Goal: Task Accomplishment & Management: Use online tool/utility

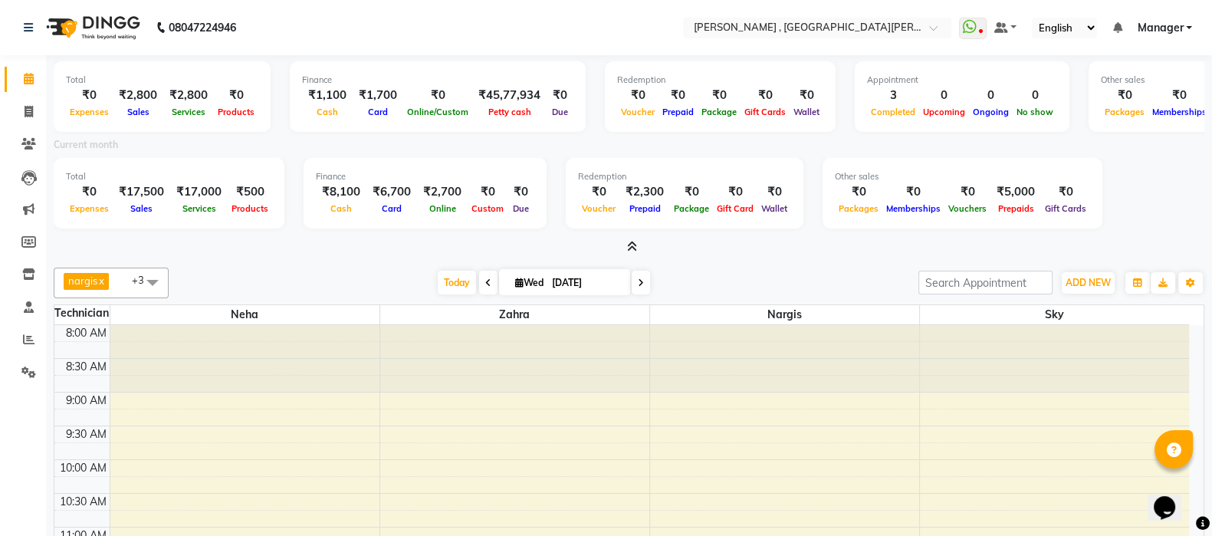
click at [630, 245] on icon at bounding box center [632, 247] width 10 height 12
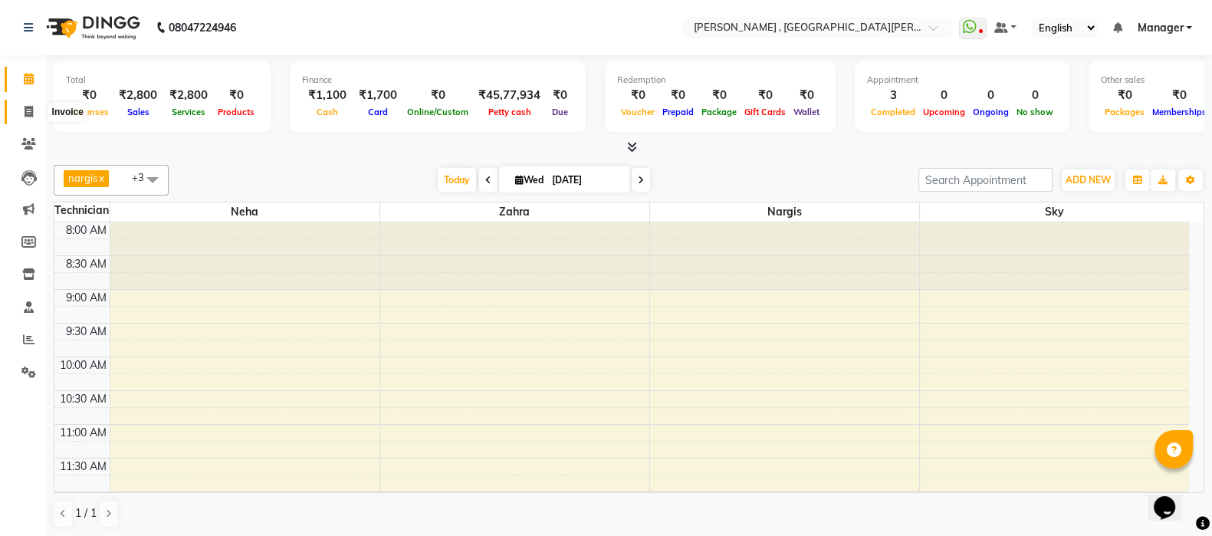
click at [26, 111] on icon at bounding box center [29, 112] width 8 height 12
select select "service"
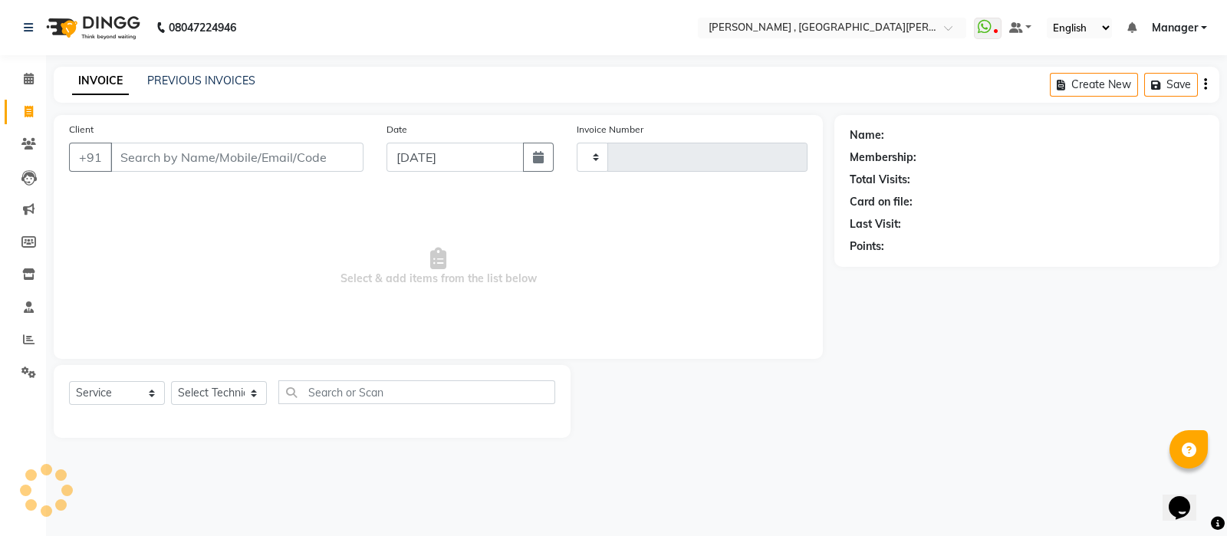
type input "0828"
select select "3836"
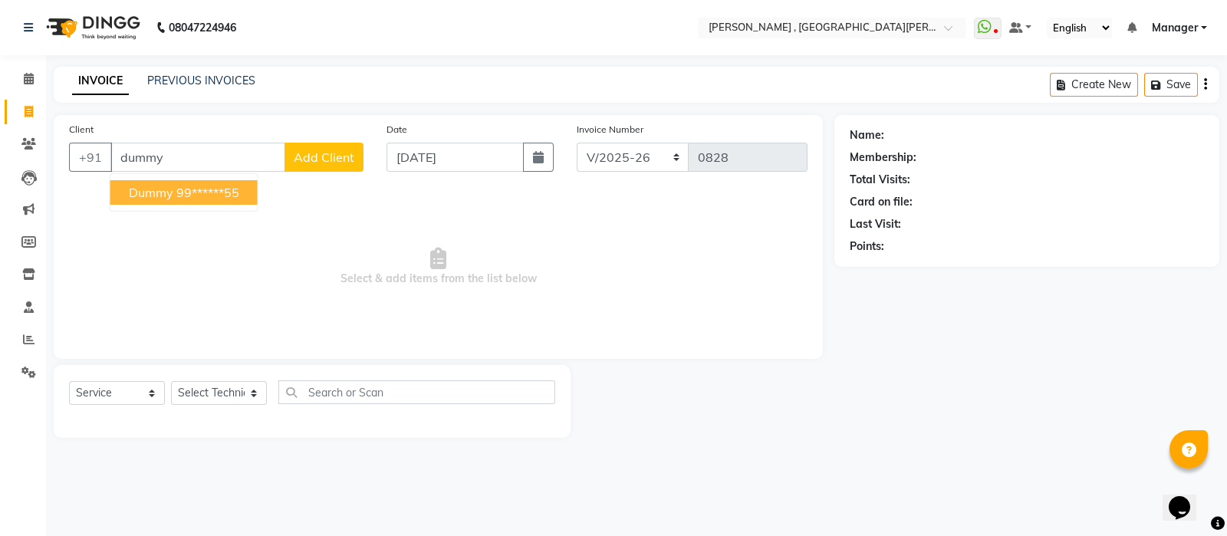
click at [196, 186] on ngb-highlight "99******55" at bounding box center [207, 192] width 63 height 15
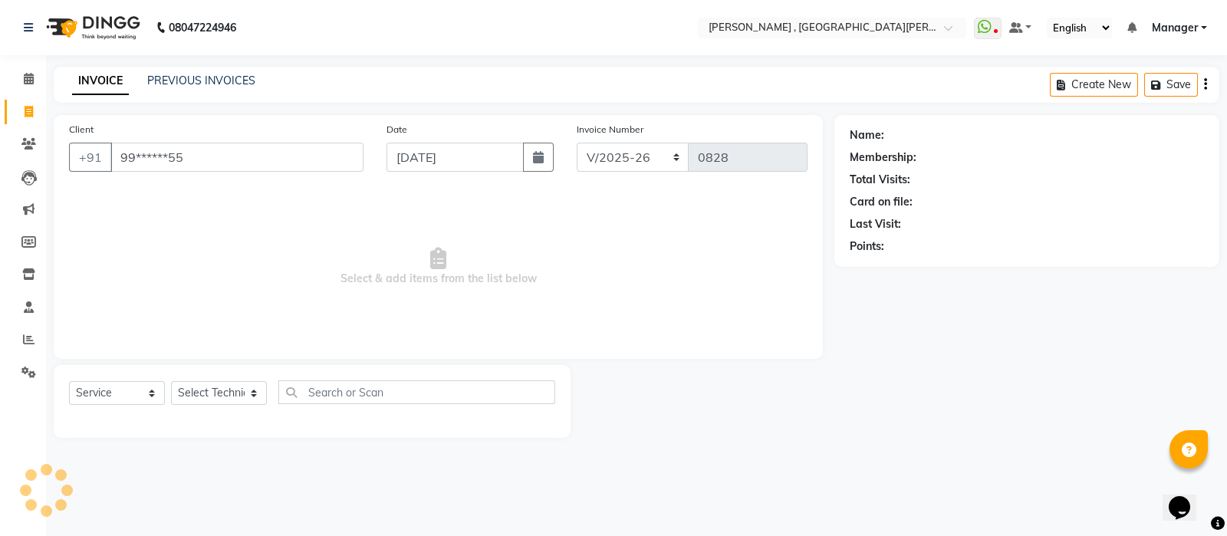
type input "99******55"
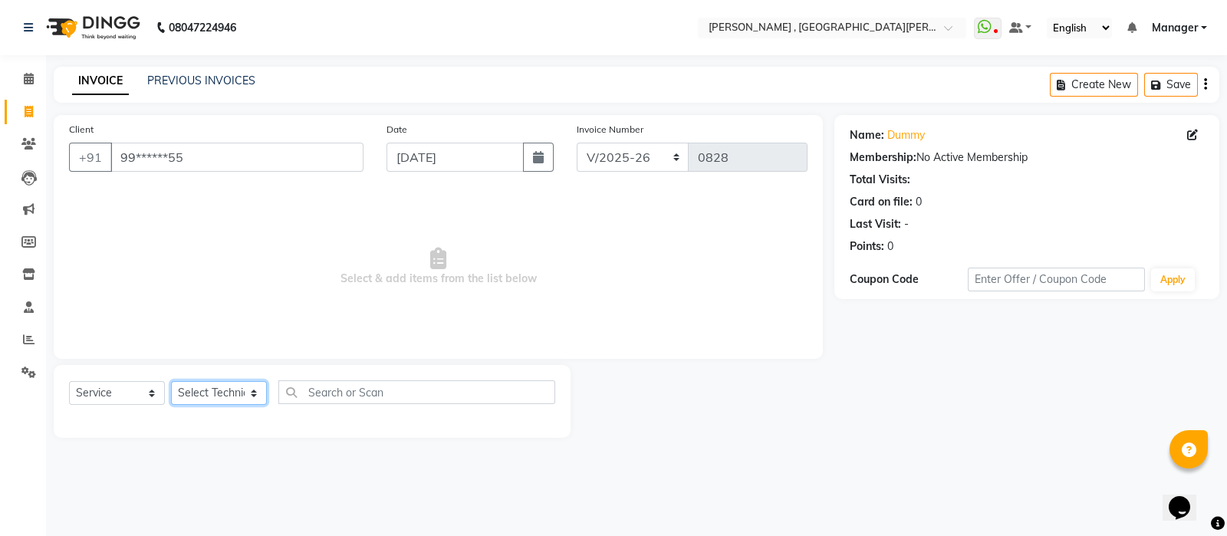
click at [231, 396] on select "Select Technician [PERSON_NAME] Manager [PERSON_NAME]" at bounding box center [219, 393] width 96 height 24
select select "40727"
click at [171, 382] on select "Select Technician [PERSON_NAME] Manager [PERSON_NAME]" at bounding box center [219, 393] width 96 height 24
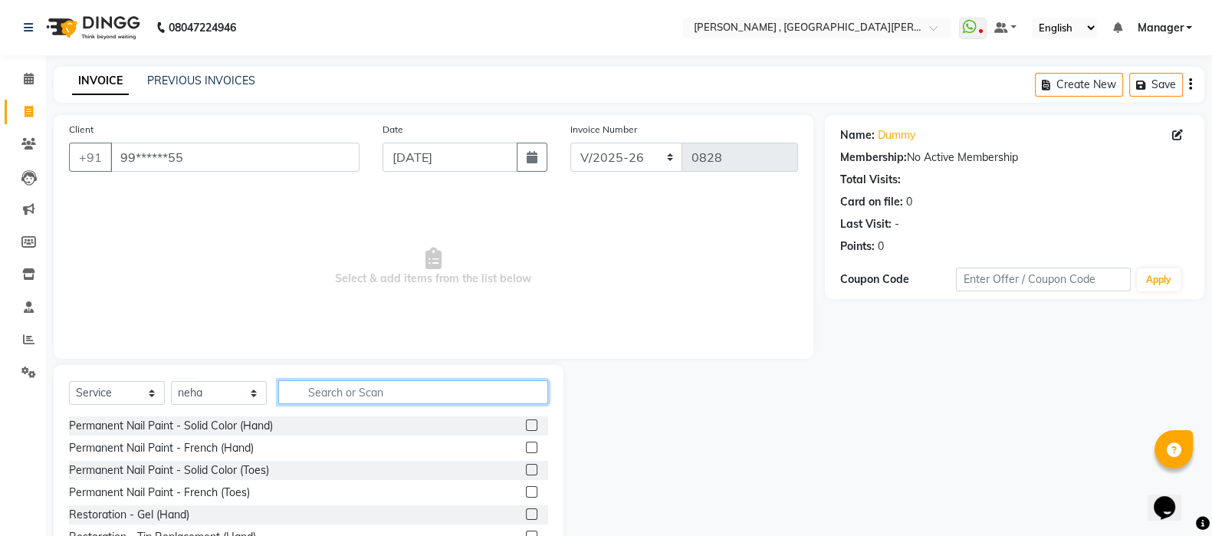
click at [323, 386] on input "text" at bounding box center [413, 392] width 270 height 24
type input "rem"
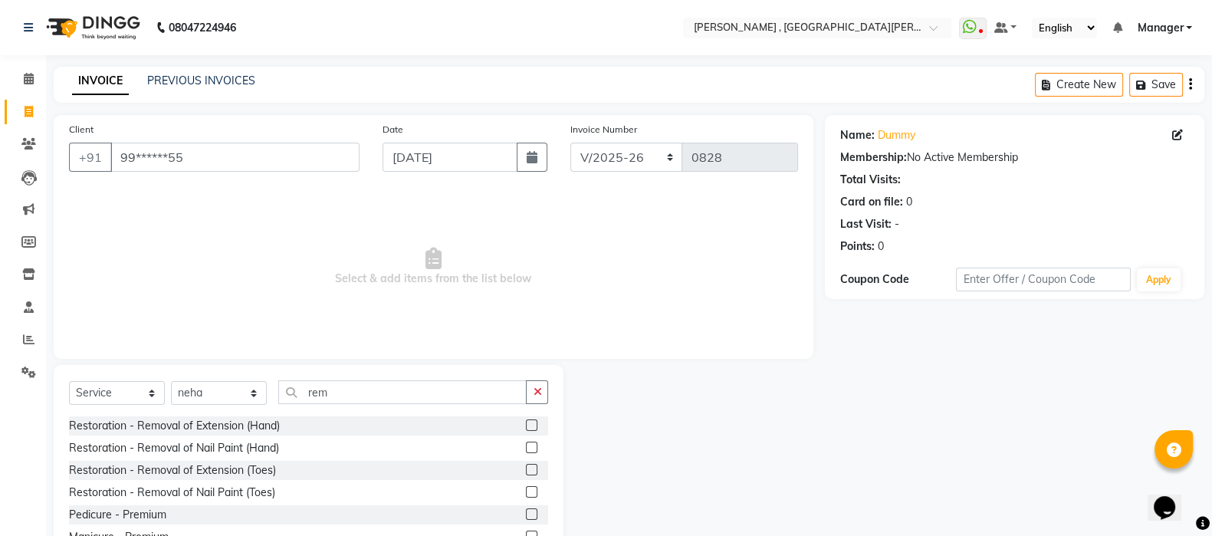
click at [526, 427] on label at bounding box center [532, 425] width 12 height 12
click at [526, 427] on input "checkbox" at bounding box center [531, 426] width 10 height 10
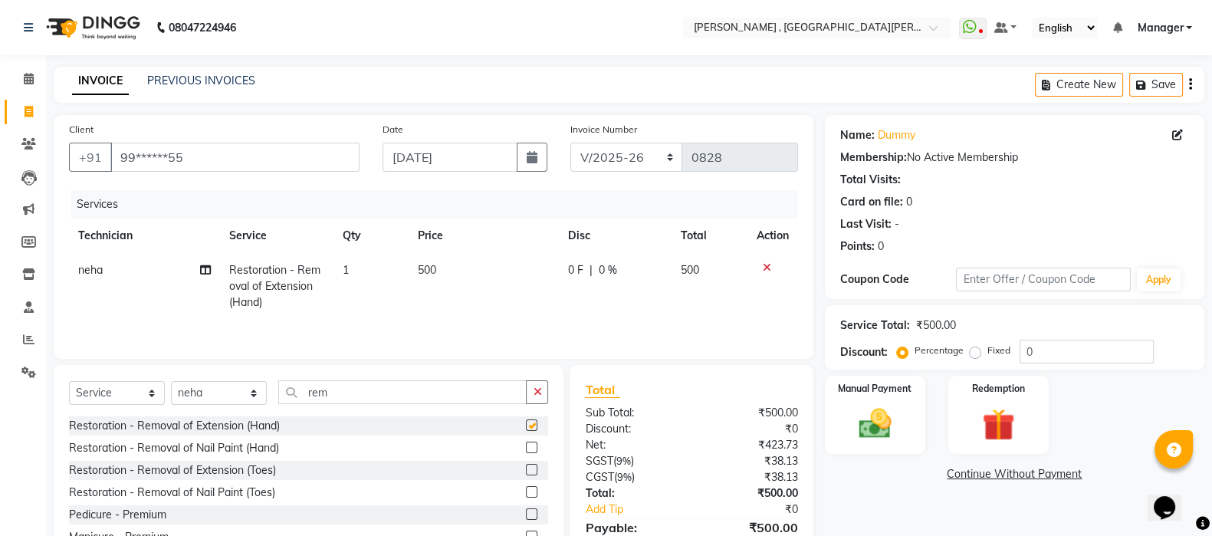
checkbox input "false"
click at [278, 168] on input "99******55" at bounding box center [234, 157] width 249 height 29
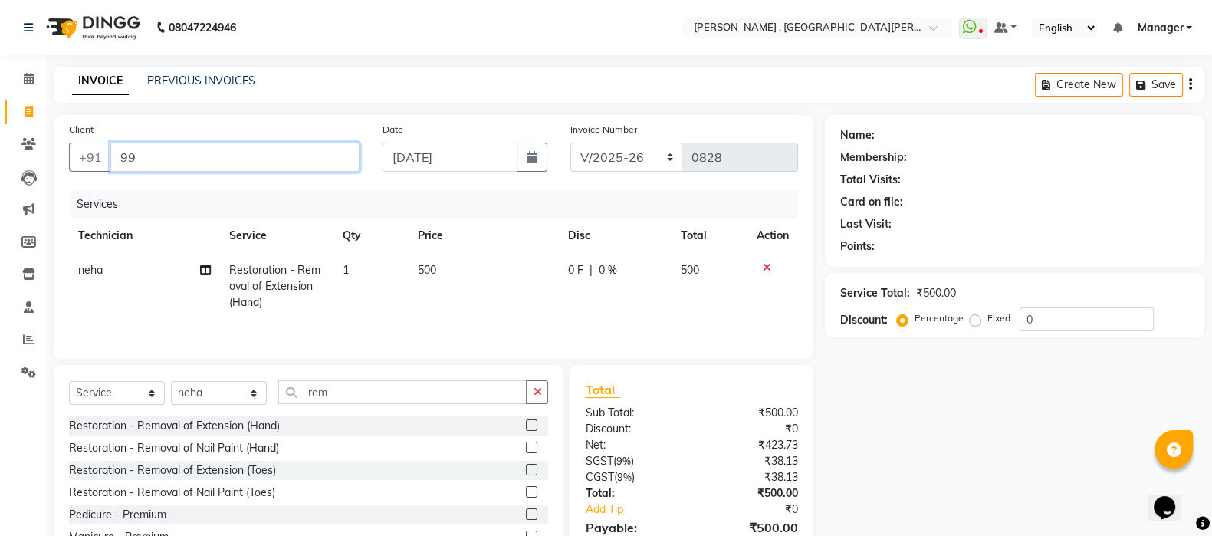
type input "9"
click at [146, 402] on select "Select Service Product Membership Package Voucher Prepaid Gift Card" at bounding box center [117, 393] width 96 height 24
click at [69, 385] on select "Select Service Product Membership Package Voucher Prepaid Gift Card" at bounding box center [117, 393] width 96 height 24
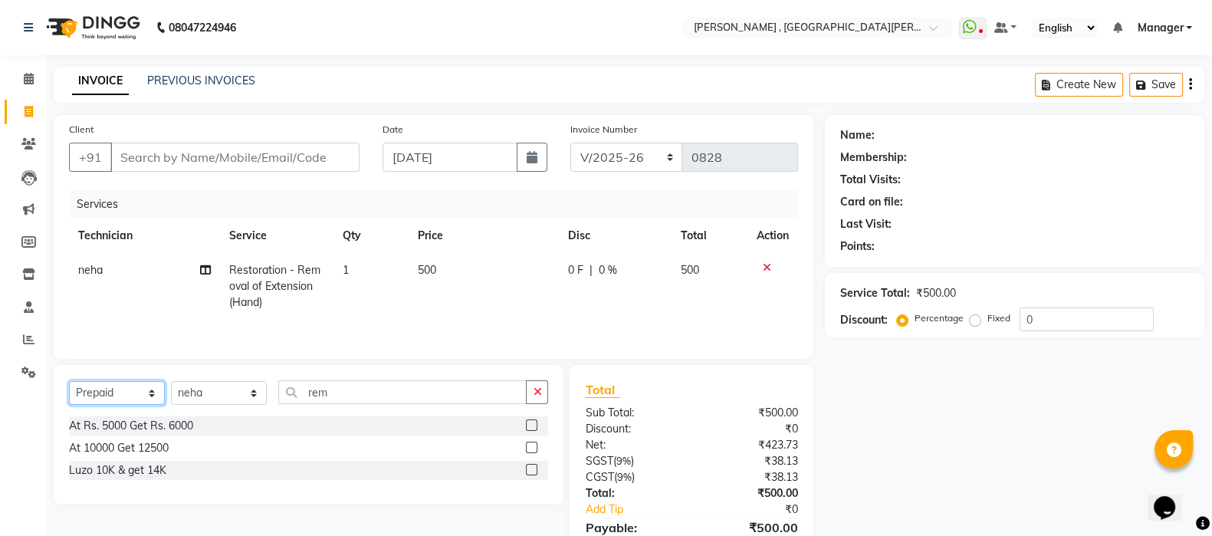
click at [150, 396] on select "Select Service Product Membership Package Voucher Prepaid Gift Card" at bounding box center [117, 393] width 96 height 24
click at [69, 385] on select "Select Service Product Membership Package Voucher Prepaid Gift Card" at bounding box center [117, 393] width 96 height 24
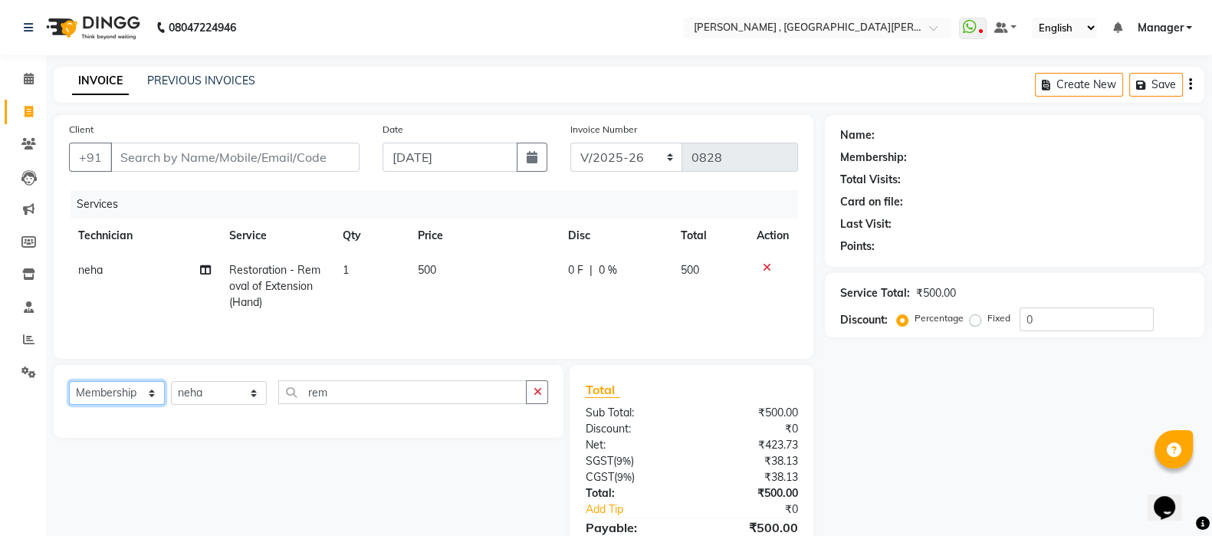
click at [153, 395] on select "Select Service Product Membership Package Voucher Prepaid Gift Card" at bounding box center [117, 393] width 96 height 24
click at [69, 385] on select "Select Service Product Membership Package Voucher Prepaid Gift Card" at bounding box center [117, 393] width 96 height 24
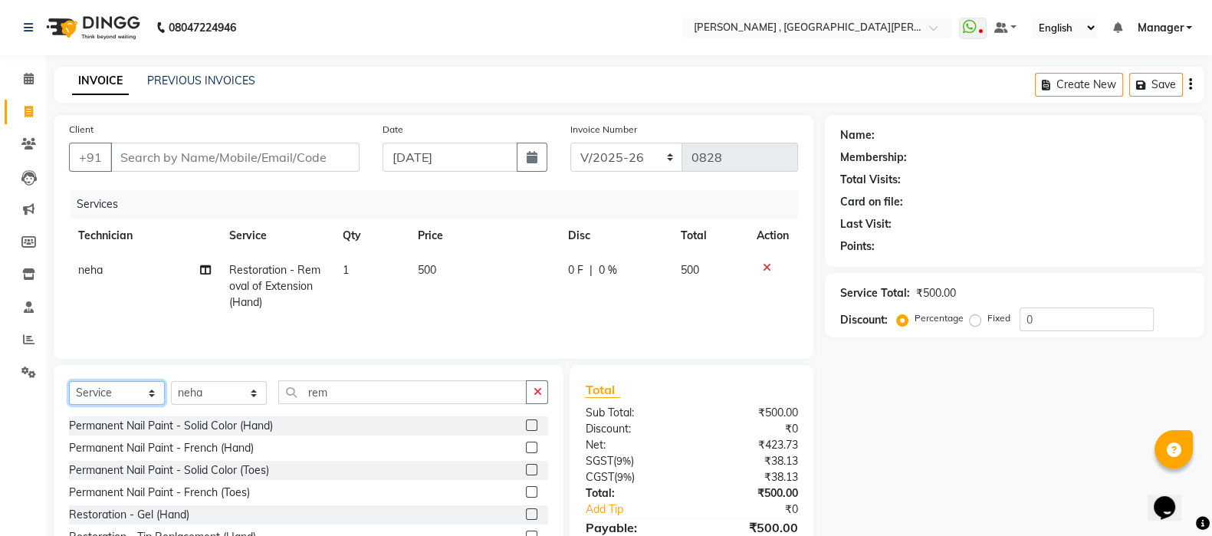
click at [99, 394] on select "Select Service Product Membership Package Voucher Prepaid Gift Card" at bounding box center [117, 393] width 96 height 24
click at [69, 385] on select "Select Service Product Membership Package Voucher Prepaid Gift Card" at bounding box center [117, 393] width 96 height 24
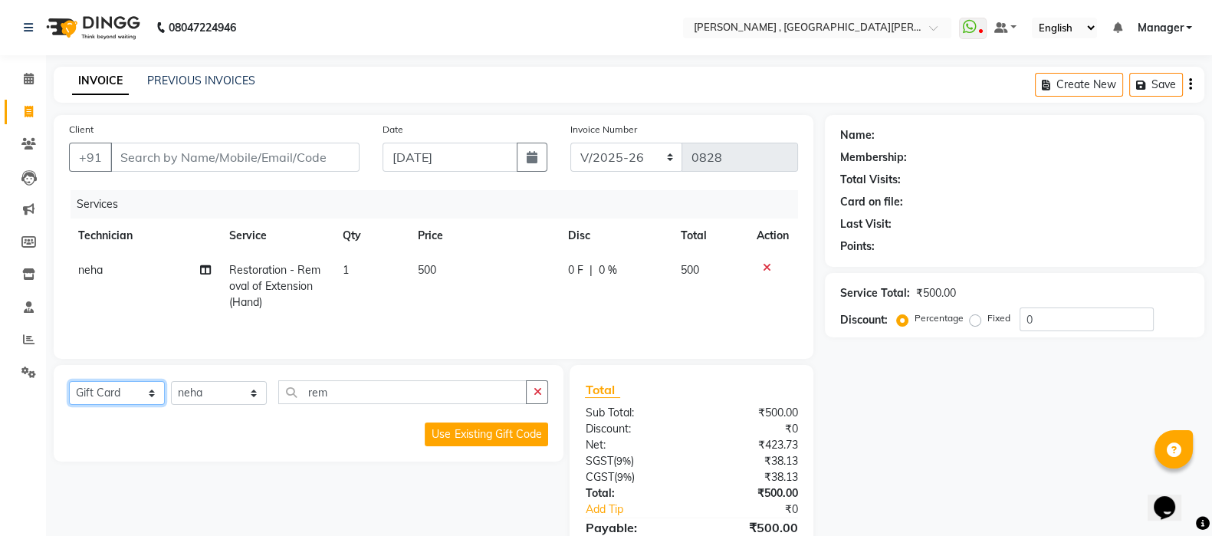
click at [119, 396] on select "Select Service Product Membership Package Voucher Prepaid Gift Card" at bounding box center [117, 393] width 96 height 24
select select "service"
click at [69, 385] on select "Select Service Product Membership Package Voucher Prepaid Gift Card" at bounding box center [117, 393] width 96 height 24
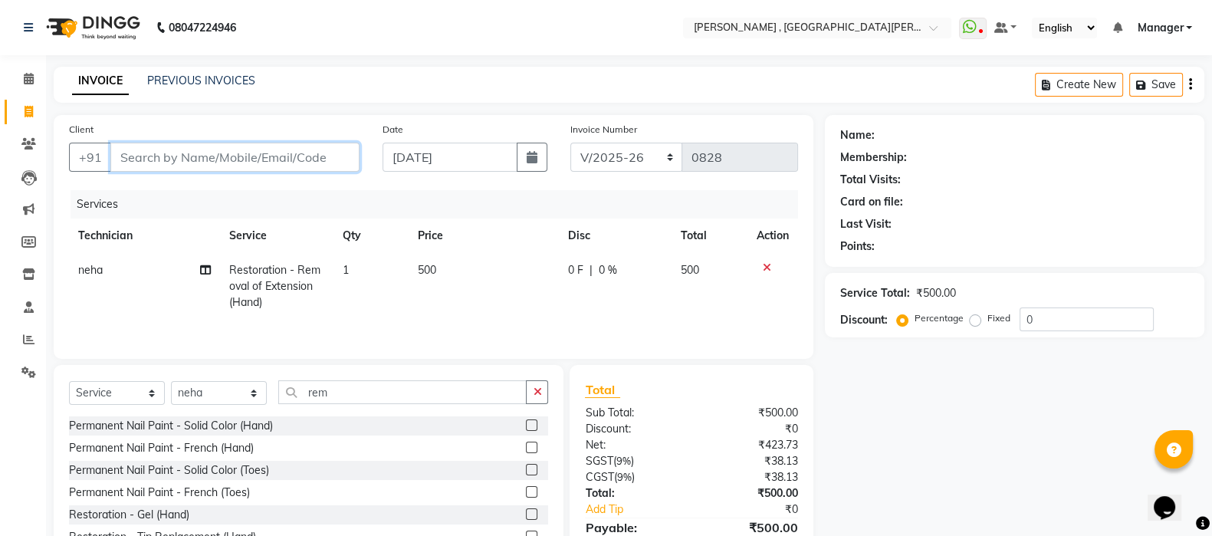
click at [257, 143] on input "Client" at bounding box center [234, 157] width 249 height 29
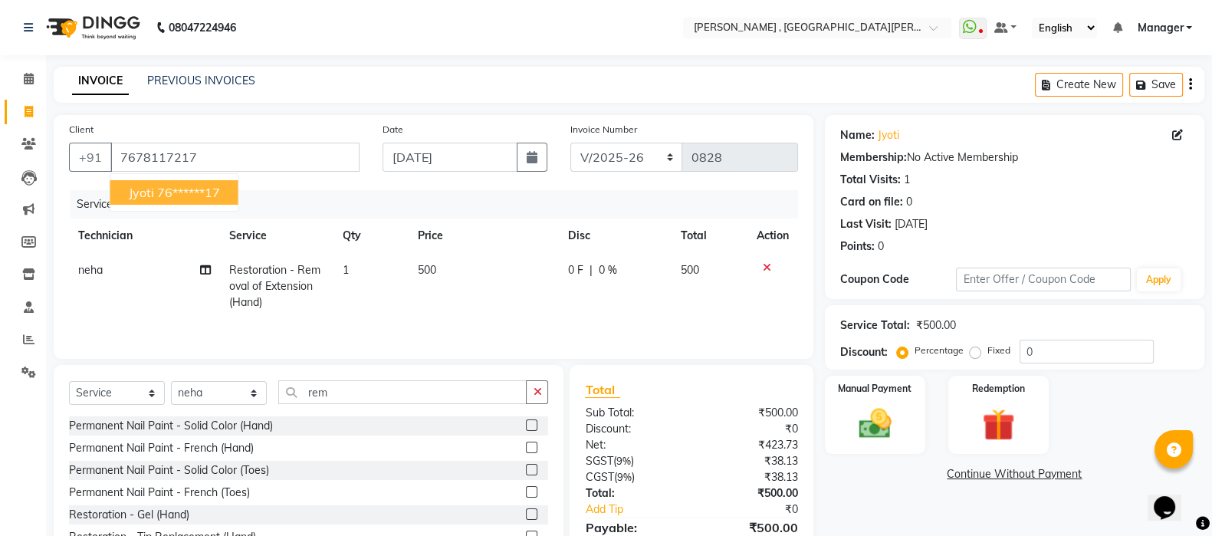
click at [215, 191] on ngb-highlight "76******17" at bounding box center [188, 192] width 63 height 15
type input "76******17"
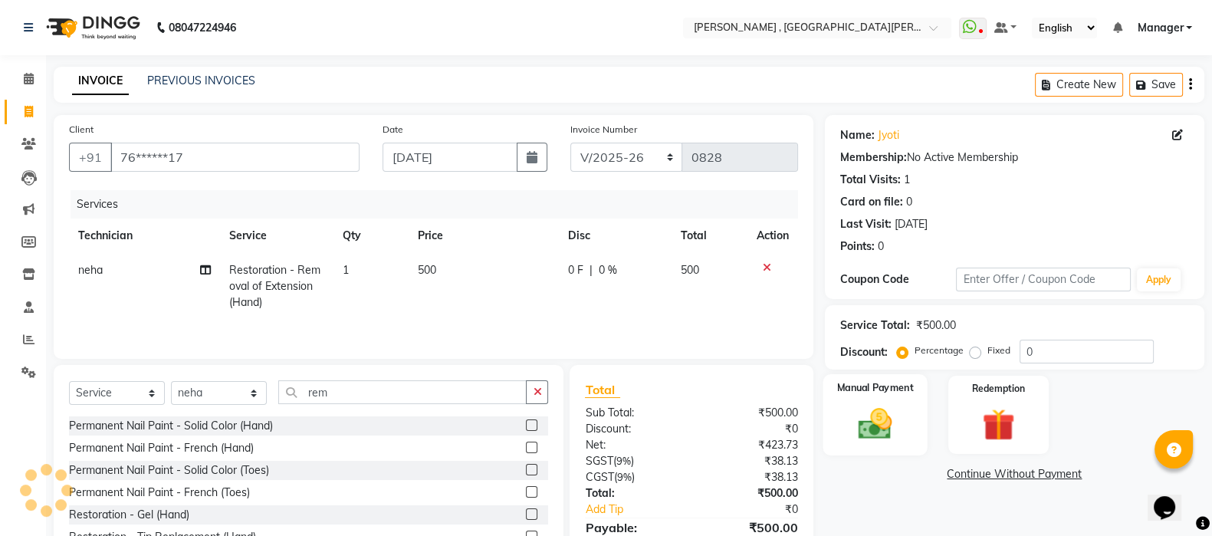
click at [868, 409] on img at bounding box center [875, 423] width 54 height 38
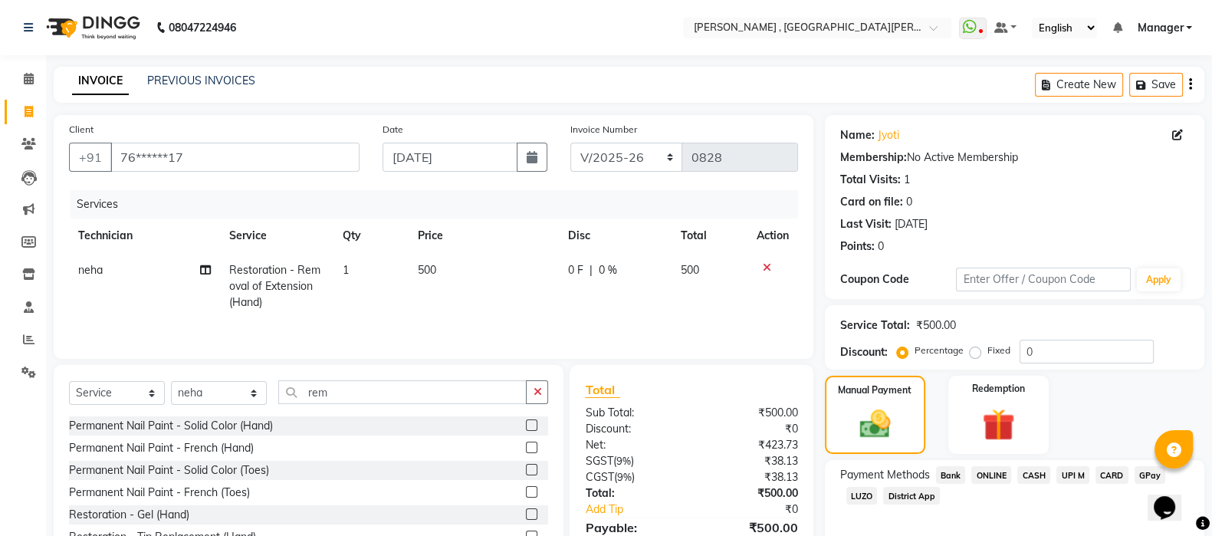
click at [1034, 472] on span "CASH" at bounding box center [1034, 475] width 33 height 18
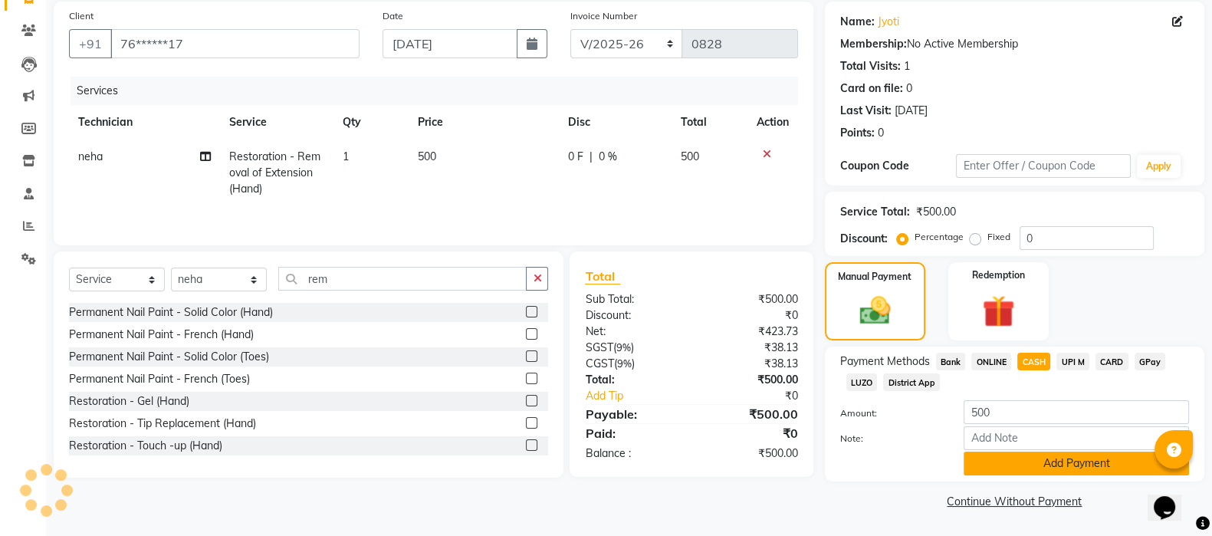
click at [1034, 468] on button "Add Payment" at bounding box center [1076, 464] width 225 height 24
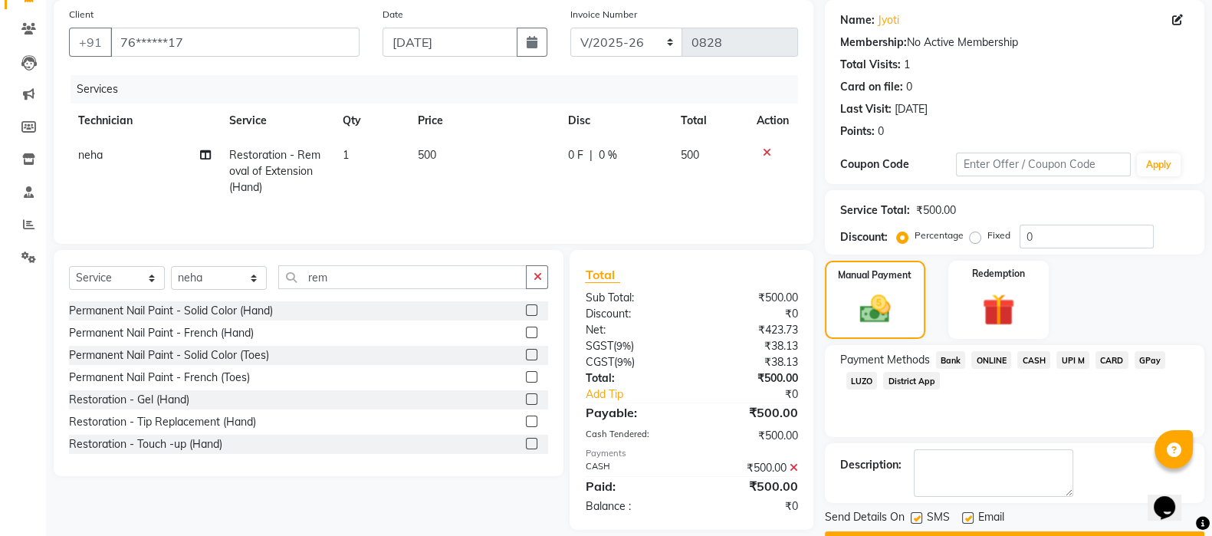
scroll to position [156, 0]
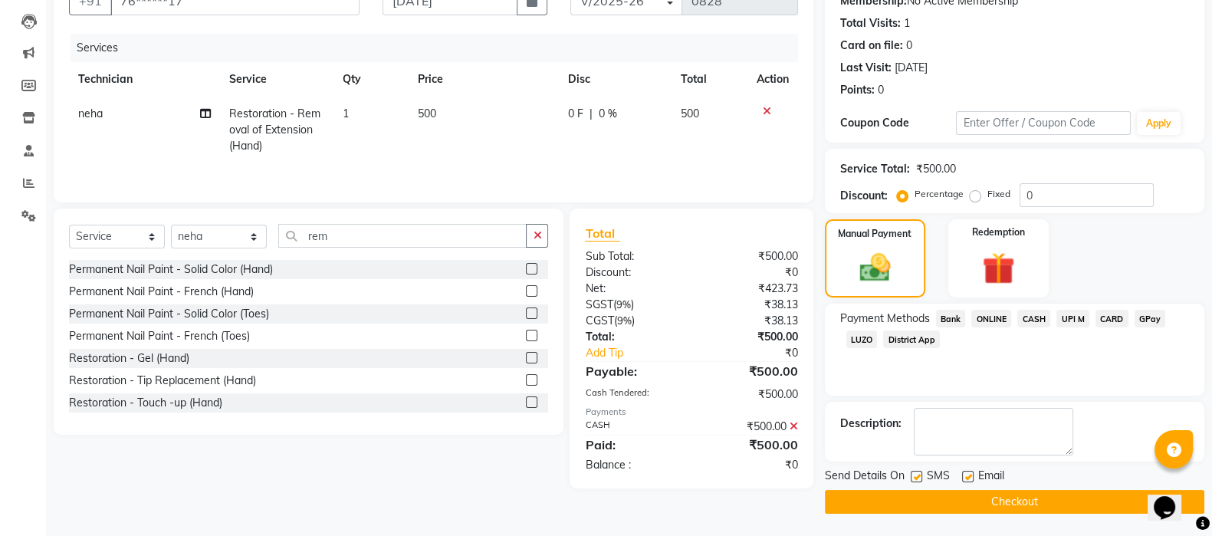
click at [1021, 504] on button "Checkout" at bounding box center [1015, 502] width 380 height 24
